Goal: Navigation & Orientation: Find specific page/section

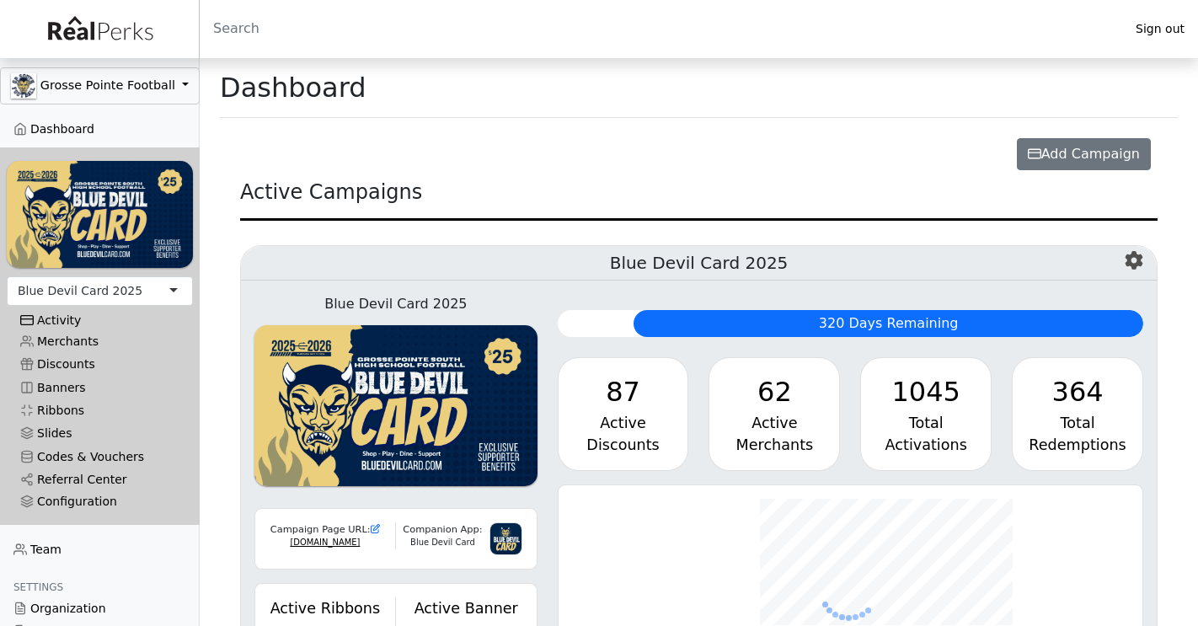
scroll to position [194, 585]
click at [63, 325] on div "Activity" at bounding box center [99, 320] width 159 height 14
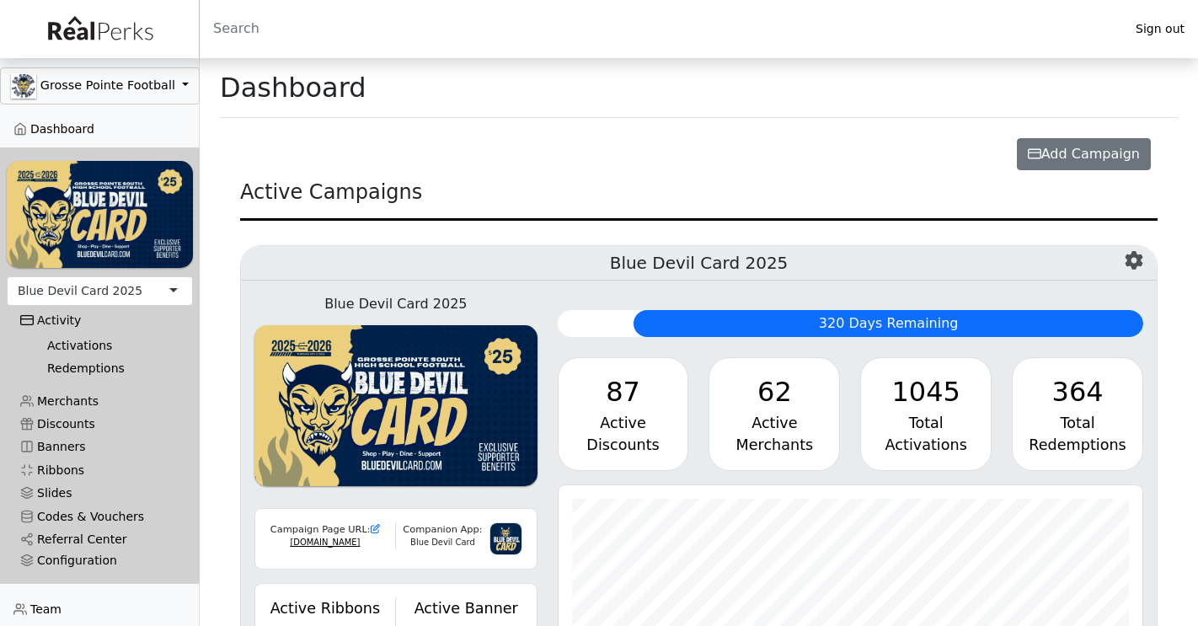
click at [67, 336] on link "Activations" at bounding box center [107, 345] width 146 height 23
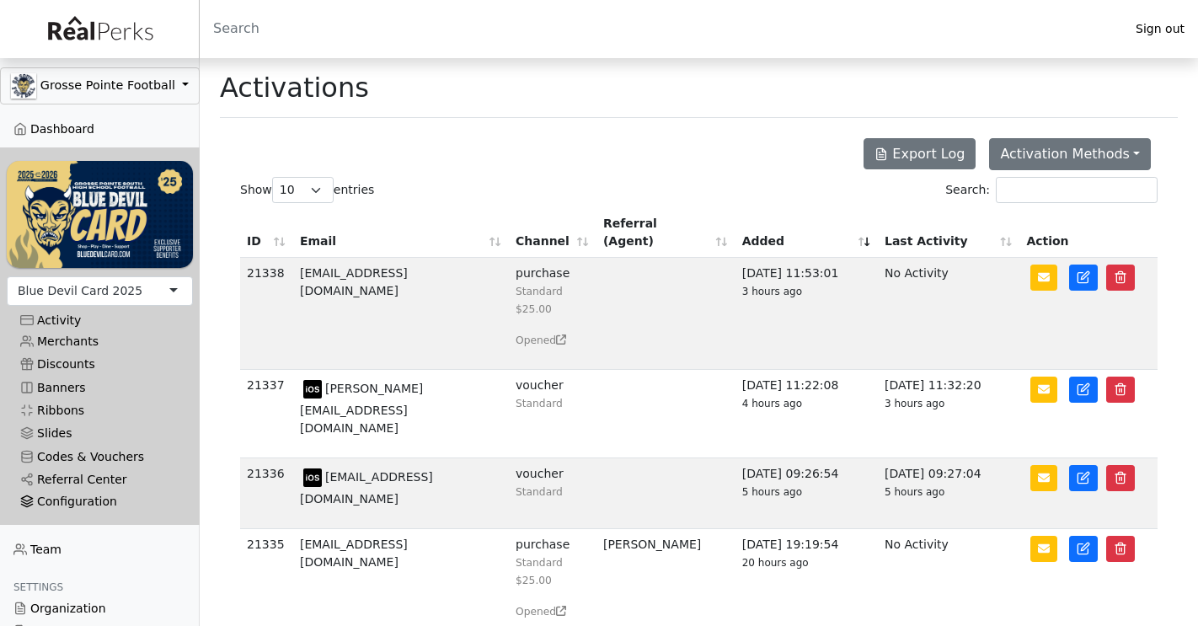
click at [69, 500] on div "Configuration" at bounding box center [99, 501] width 159 height 14
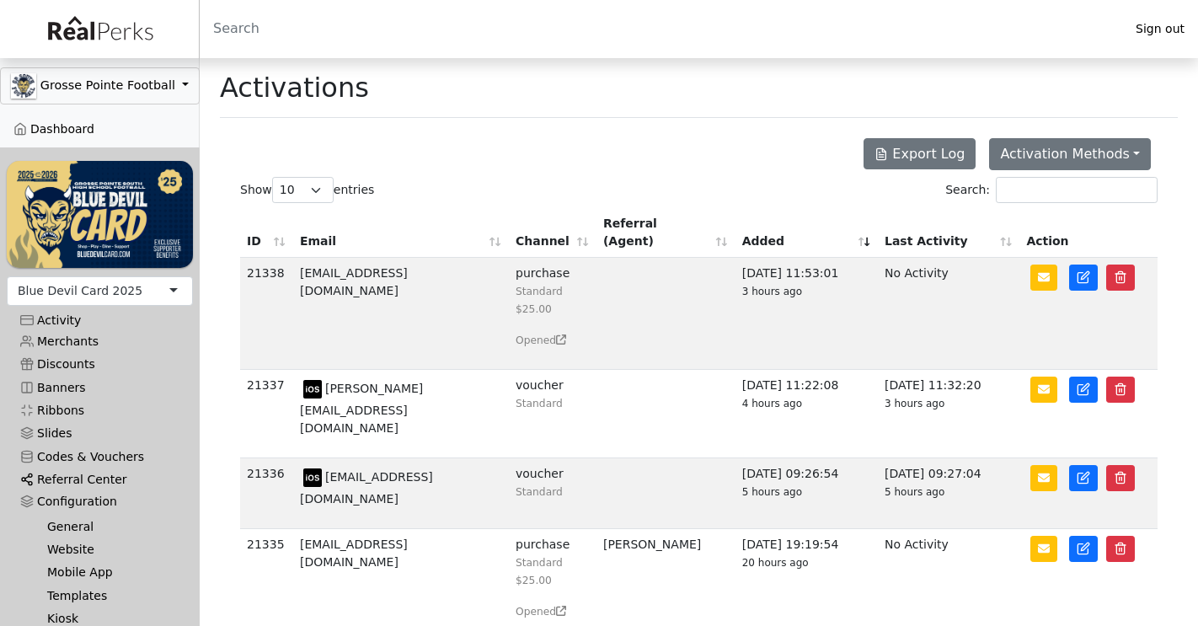
click at [77, 476] on link "Referral Center" at bounding box center [100, 479] width 186 height 23
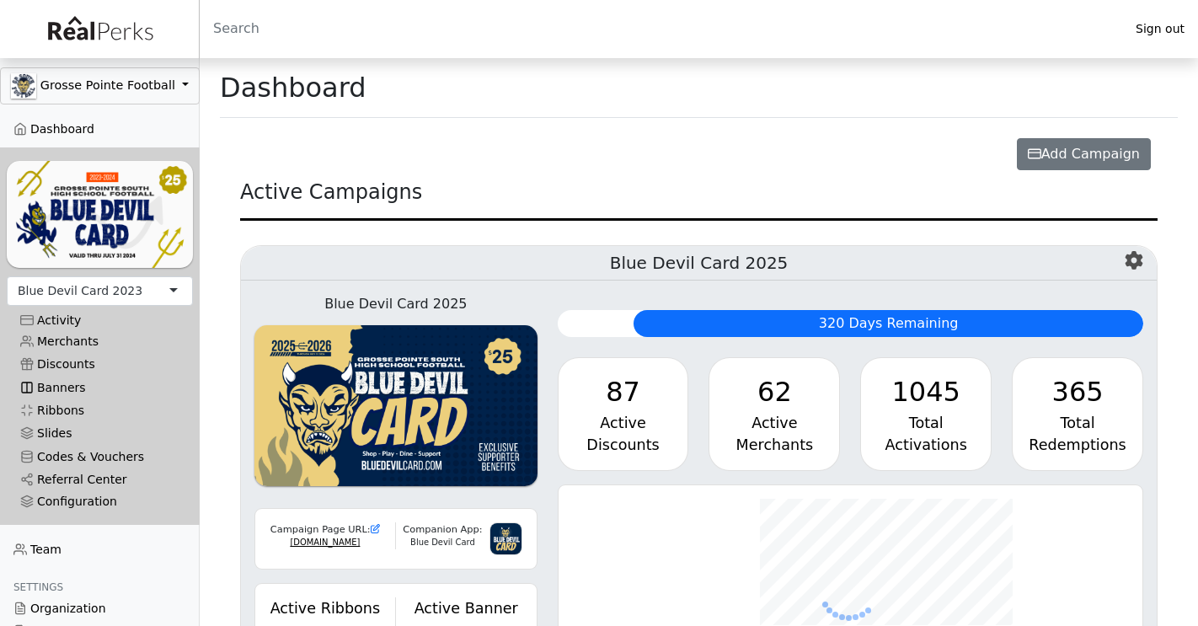
scroll to position [194, 585]
click at [135, 291] on div "Blue Devil Card 2023" at bounding box center [100, 290] width 186 height 29
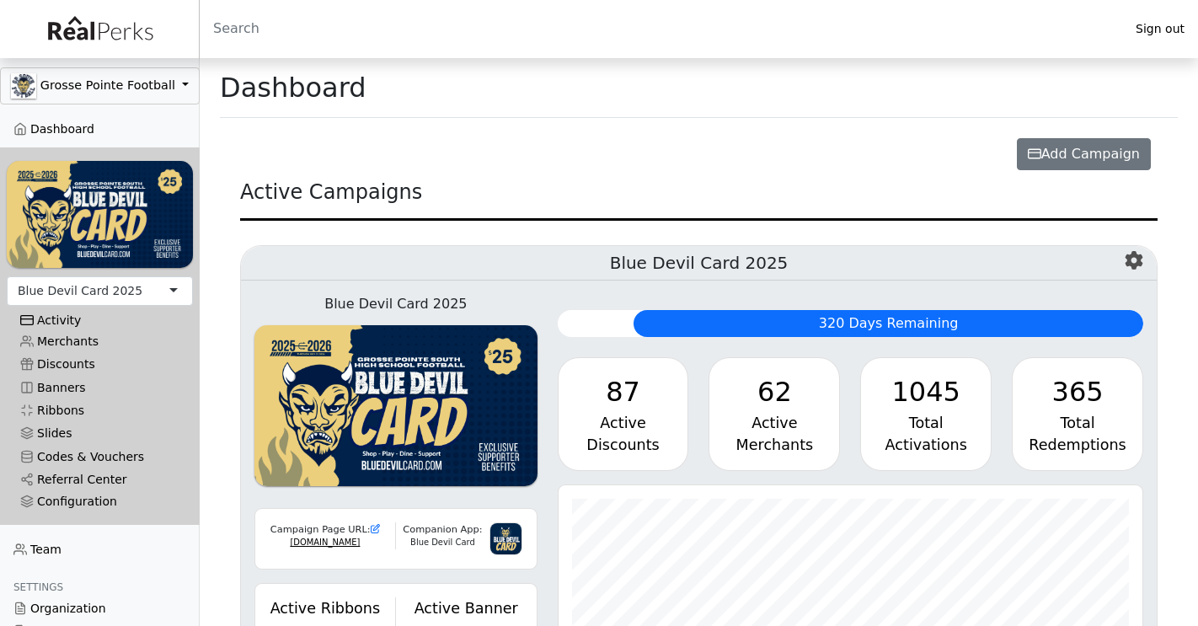
scroll to position [194, 585]
click at [66, 313] on div "Activity" at bounding box center [99, 320] width 159 height 14
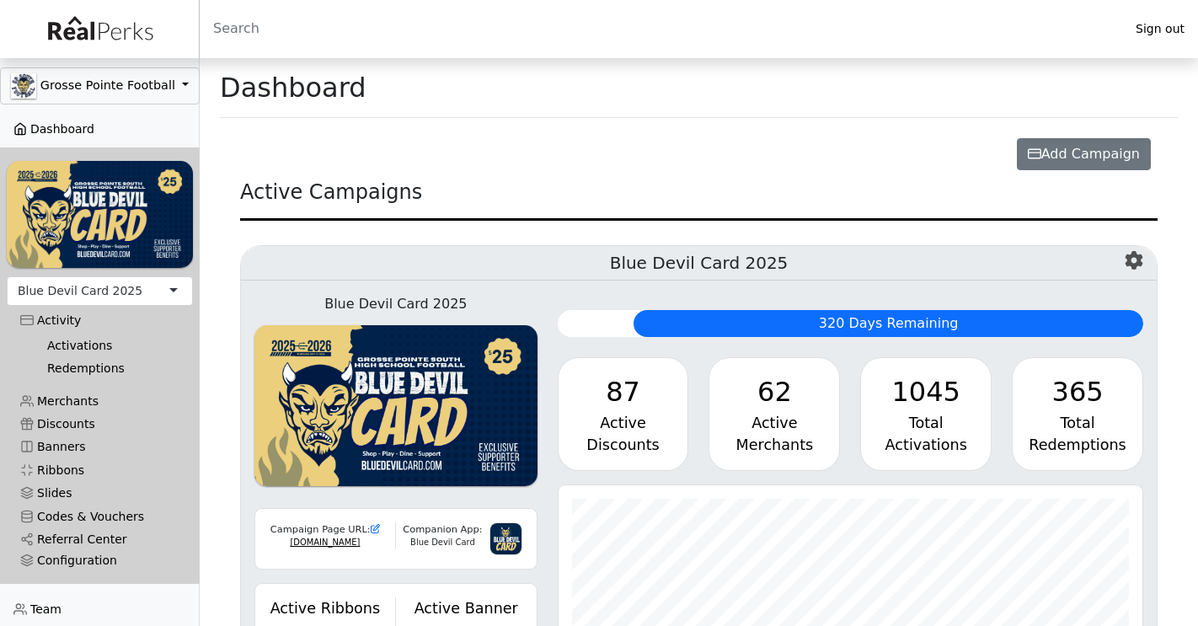
click at [70, 128] on link "Dashboard" at bounding box center [100, 129] width 200 height 23
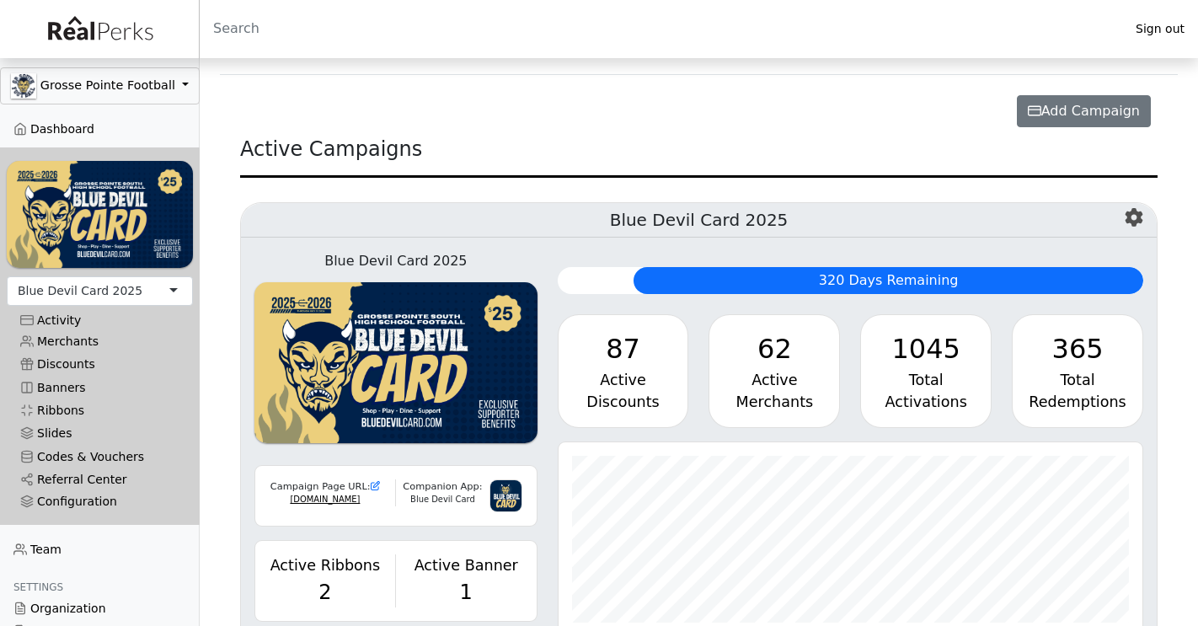
scroll to position [54, 0]
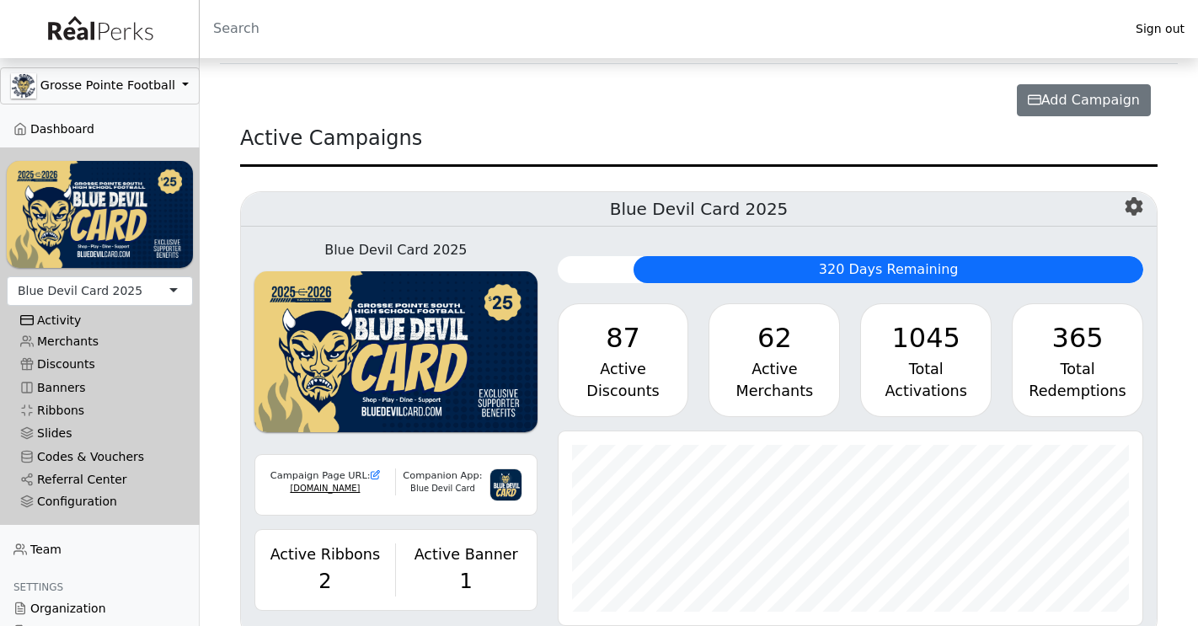
click at [72, 321] on div "Activity" at bounding box center [99, 320] width 159 height 14
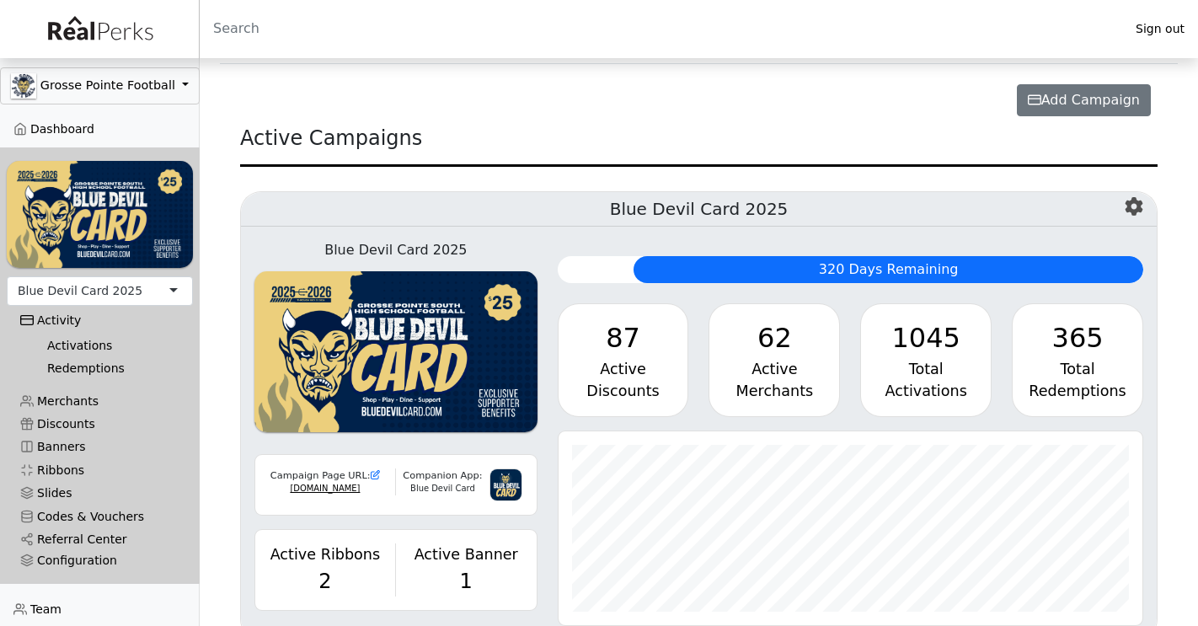
click at [75, 343] on link "Activations" at bounding box center [107, 345] width 146 height 23
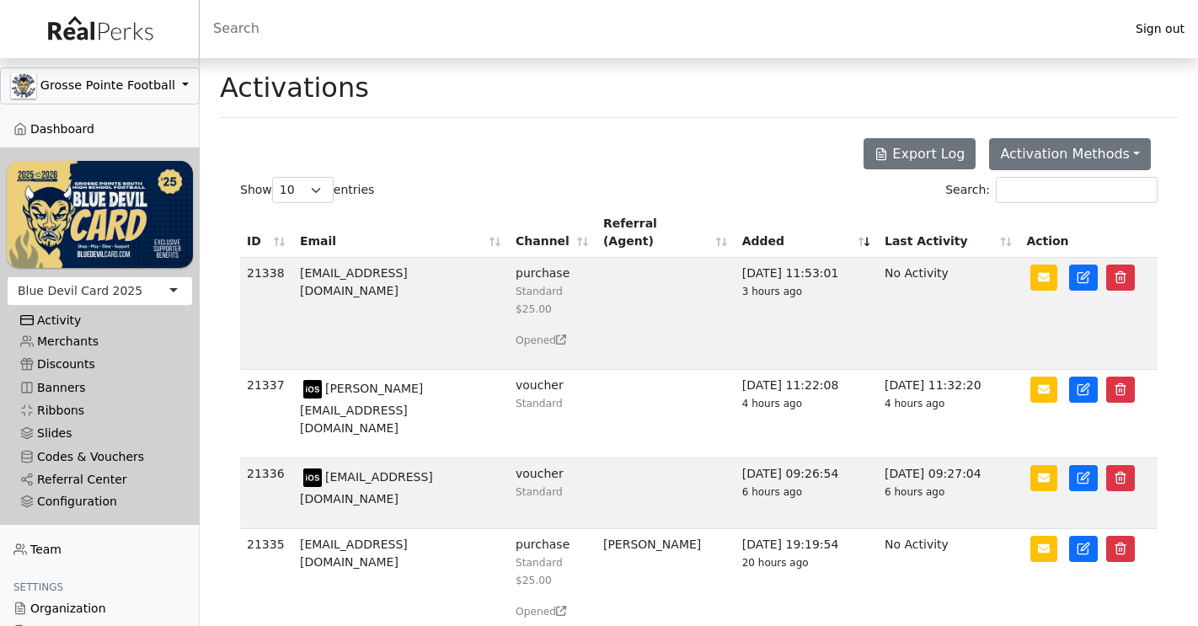
click at [63, 317] on div "Activity" at bounding box center [99, 320] width 159 height 14
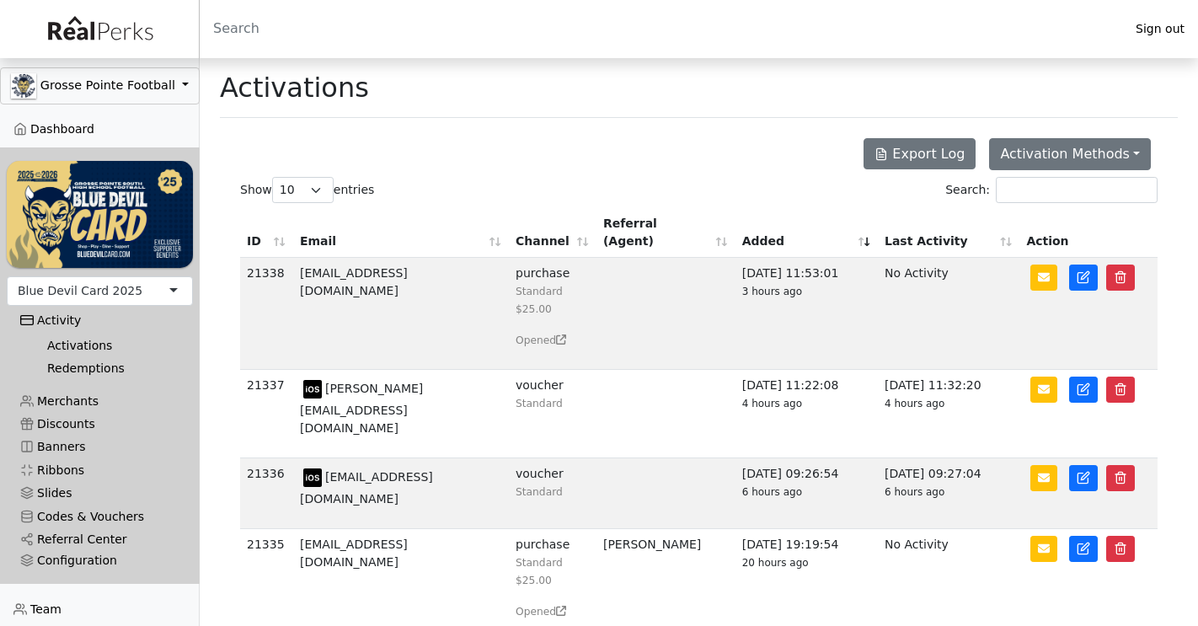
click at [67, 340] on link "Activations" at bounding box center [107, 345] width 146 height 23
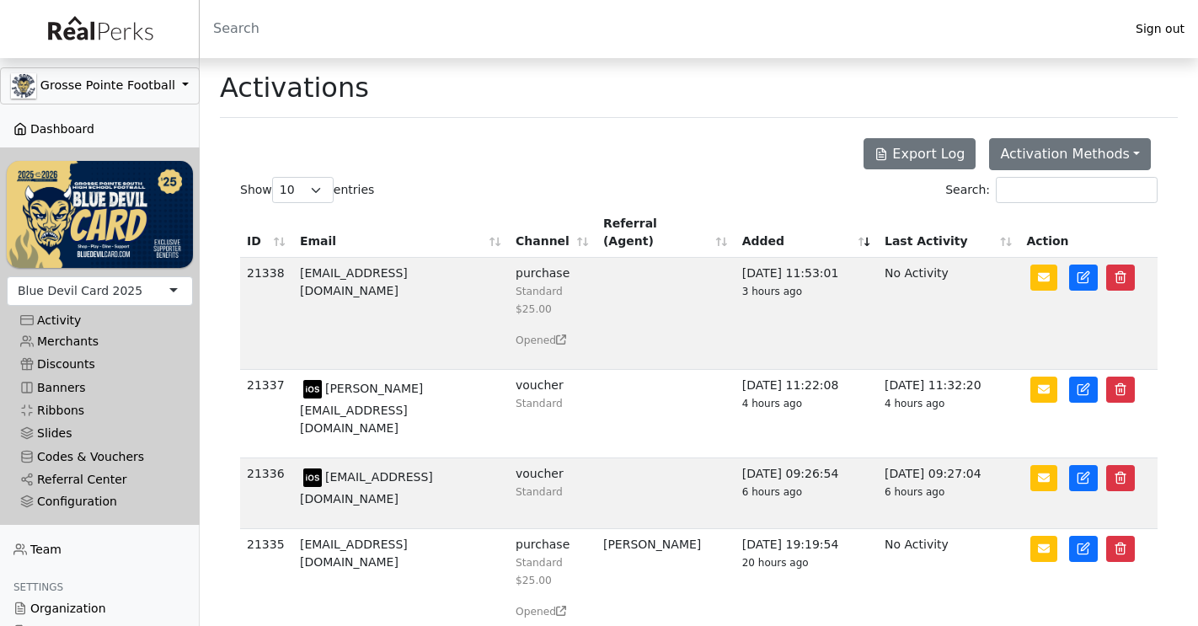
click at [93, 128] on link "Dashboard" at bounding box center [100, 129] width 200 height 23
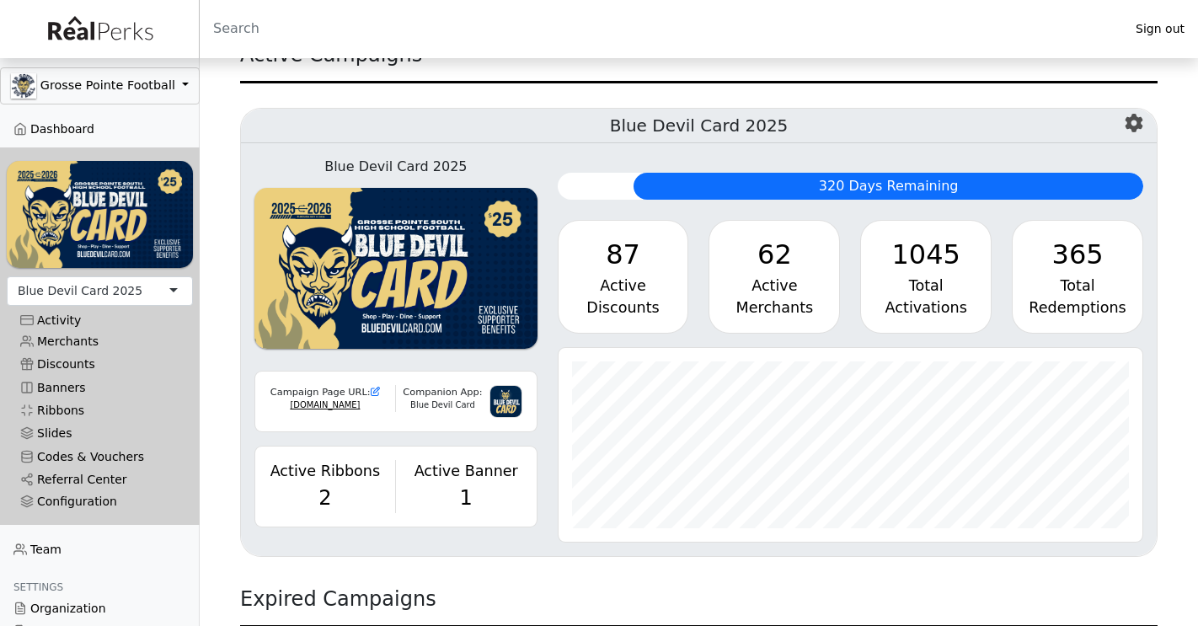
scroll to position [194, 585]
